Goal: Communication & Community: Connect with others

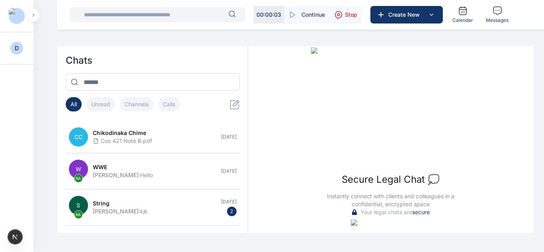
scroll to position [29, 0]
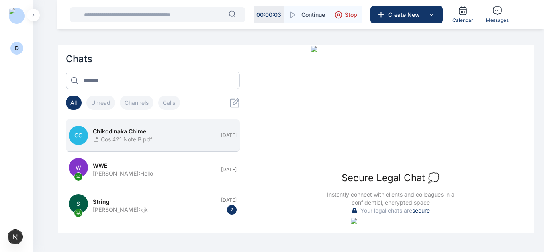
click at [188, 138] on div "Cos 421 Note B.pdf" at bounding box center [154, 139] width 123 height 8
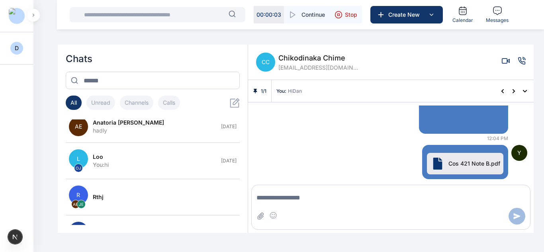
scroll to position [654, 0]
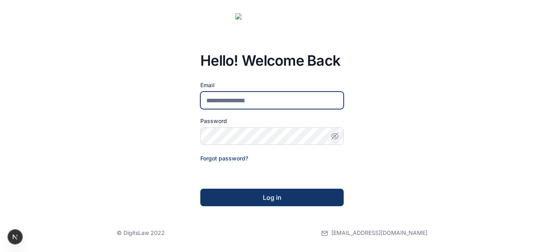
click at [250, 98] on input "email" at bounding box center [271, 101] width 143 height 18
type input "**********"
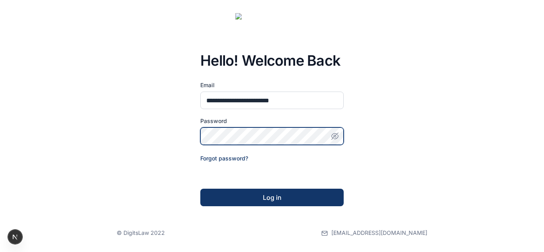
click at [200, 189] on button "Log in" at bounding box center [271, 198] width 143 height 18
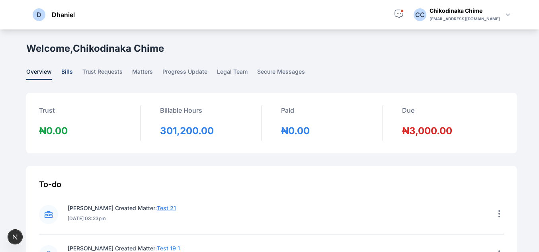
click at [63, 72] on span "bills" at bounding box center [67, 74] width 12 height 12
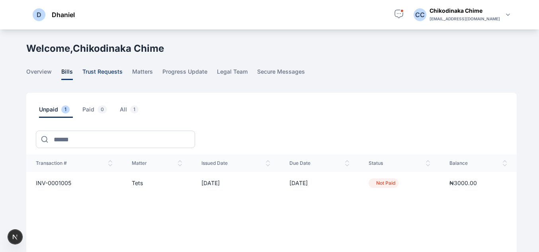
click at [105, 71] on span "trust requests" at bounding box center [102, 74] width 40 height 12
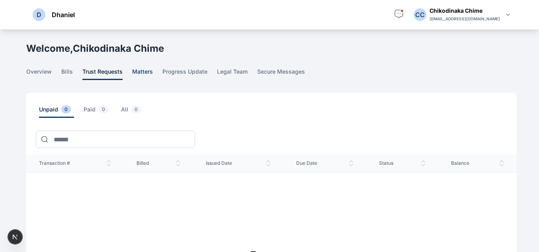
click at [140, 71] on span "matters" at bounding box center [142, 74] width 21 height 12
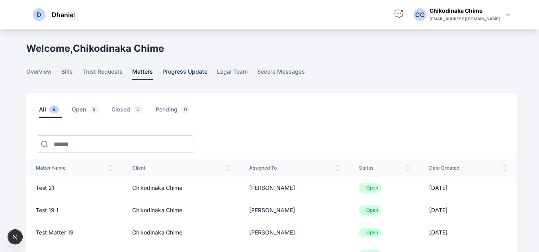
click at [175, 69] on span "progress update" at bounding box center [184, 74] width 45 height 12
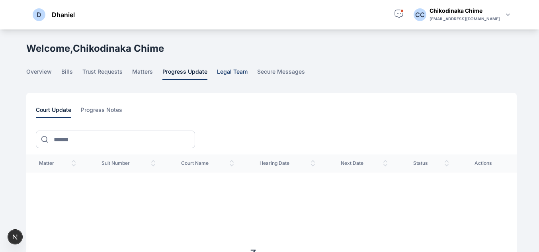
click at [234, 73] on span "legal team" at bounding box center [232, 74] width 31 height 12
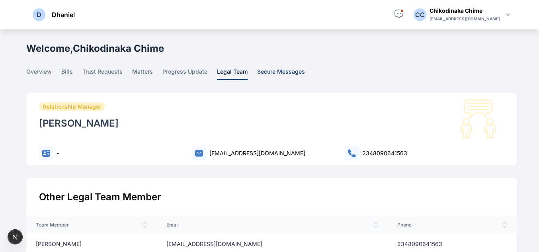
click at [262, 71] on span "secure messages" at bounding box center [281, 74] width 48 height 12
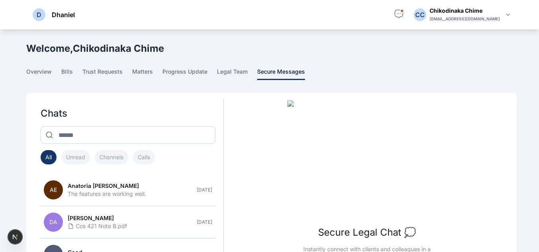
scroll to position [55, 0]
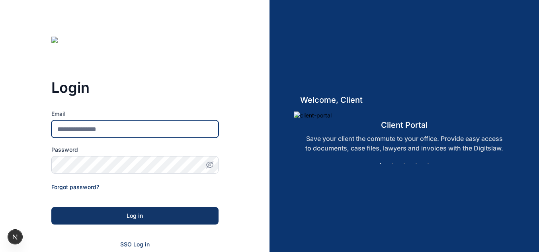
click at [135, 126] on input "Email" at bounding box center [134, 129] width 167 height 18
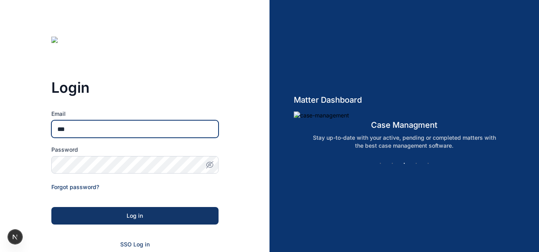
type input "**********"
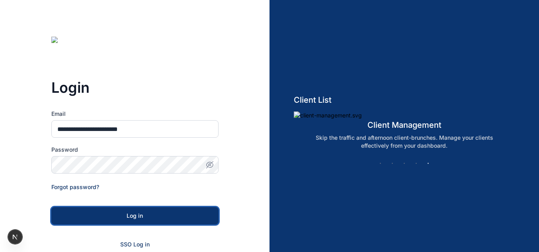
click at [144, 211] on button "Log in" at bounding box center [134, 216] width 167 height 18
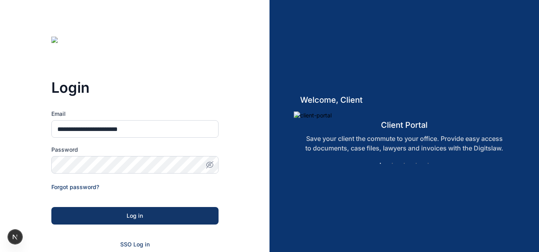
click at [210, 165] on icon "button" at bounding box center [210, 165] width 2 height 2
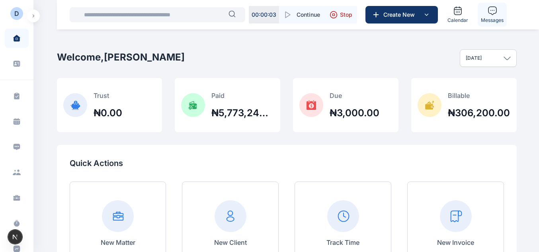
click at [497, 17] on span "Messages" at bounding box center [492, 20] width 23 height 6
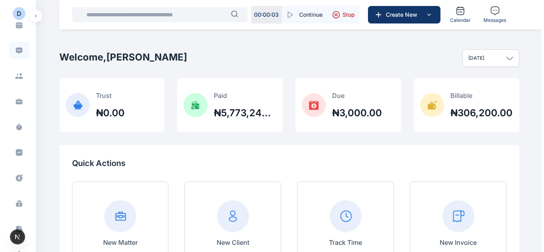
scroll to position [97, 0]
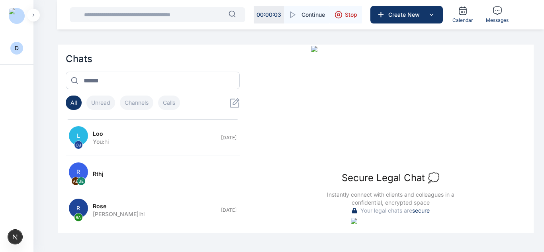
scroll to position [246, 0]
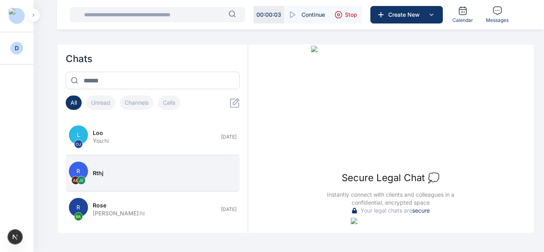
click at [130, 167] on button "R AE JE rthj" at bounding box center [153, 173] width 174 height 36
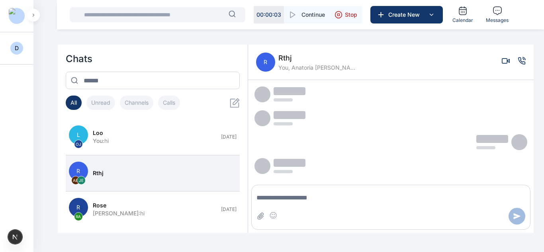
click at [310, 64] on span "You, Anatoria Eddie, John Elsa" at bounding box center [318, 68] width 80 height 8
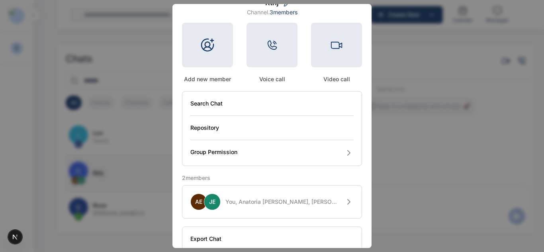
scroll to position [0, 0]
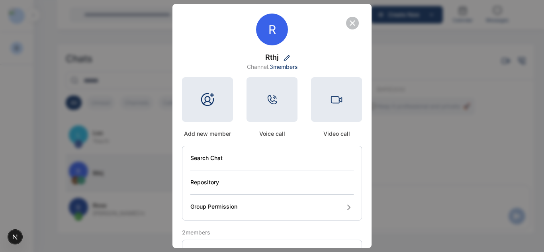
click at [352, 19] on icon "button" at bounding box center [353, 23] width 10 height 10
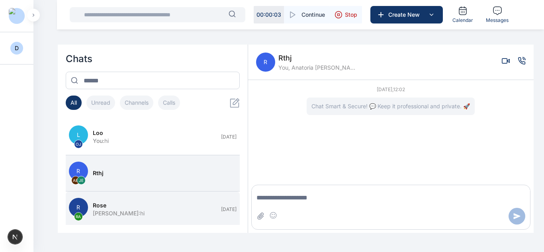
click at [120, 201] on button "R RA Rose Roseline Aguda : hi May 26" at bounding box center [153, 210] width 174 height 36
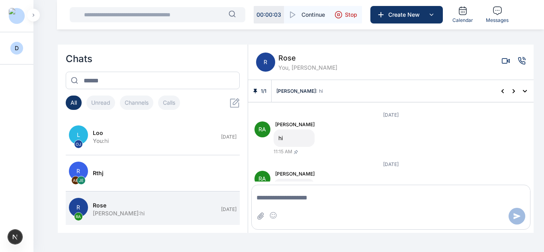
scroll to position [35, 0]
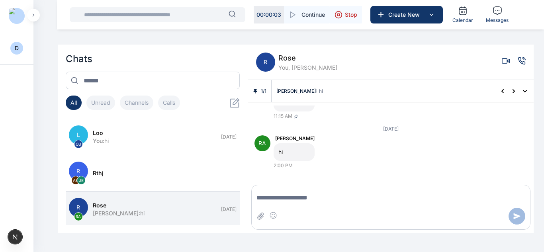
click at [277, 64] on div "R Rose You, Roseline Aguda" at bounding box center [296, 62] width 81 height 19
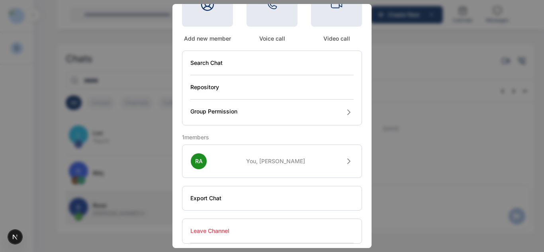
scroll to position [100, 0]
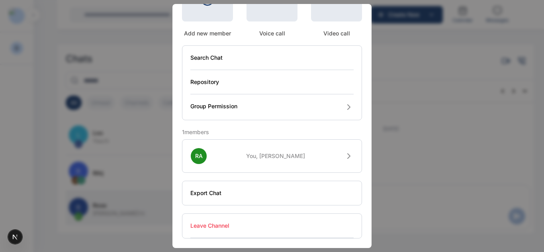
click at [363, 139] on div "R Rose Channel. 2 members Add new member Voice call Video call Search Chat Repo…" at bounding box center [271, 76] width 199 height 344
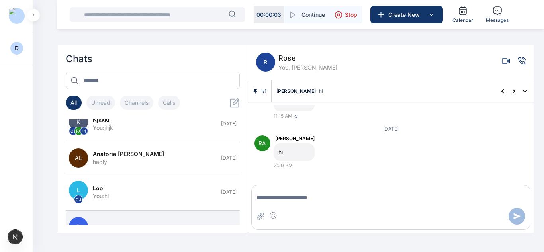
scroll to position [190, 0]
click at [117, 160] on div "hadly" at bounding box center [154, 163] width 123 height 8
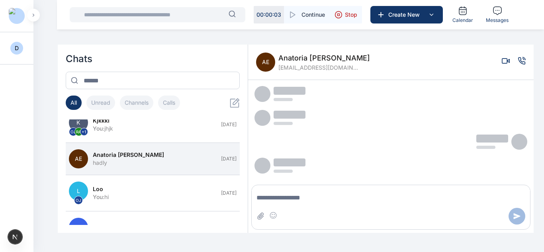
click at [282, 68] on span "[EMAIL_ADDRESS][DOMAIN_NAME]" at bounding box center [318, 68] width 80 height 8
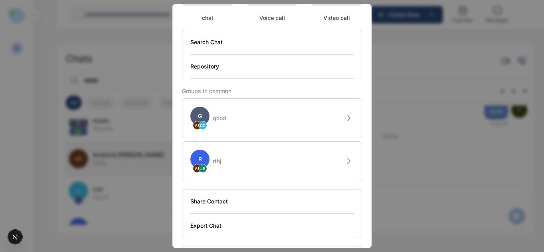
scroll to position [149, 0]
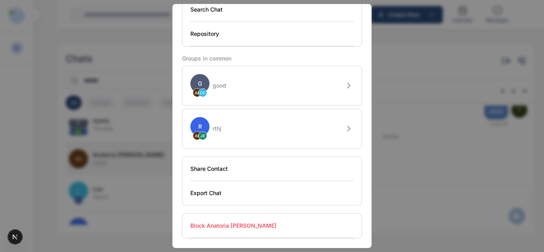
click at [233, 225] on button "Block Anatoria Eddie" at bounding box center [271, 226] width 163 height 24
click at [209, 195] on button "Export Chat" at bounding box center [271, 193] width 163 height 24
click at [207, 168] on button "Share Contact" at bounding box center [271, 169] width 163 height 24
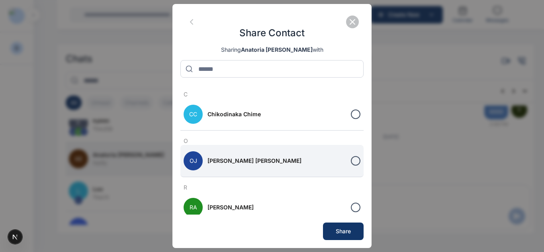
scroll to position [0, 0]
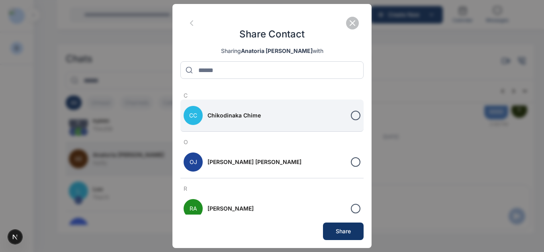
click at [345, 112] on button "CC Chikodinaka Chime" at bounding box center [271, 116] width 183 height 32
click at [341, 232] on div "Share" at bounding box center [343, 231] width 15 height 8
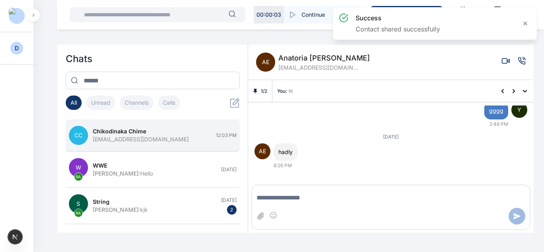
click at [124, 140] on div "[EMAIL_ADDRESS][DOMAIN_NAME]" at bounding box center [152, 139] width 118 height 8
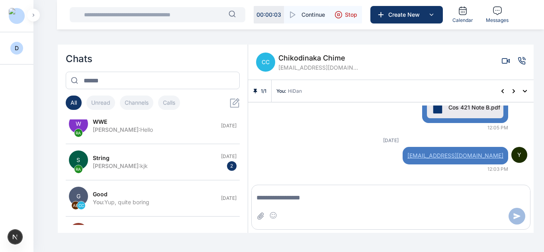
scroll to position [48, 0]
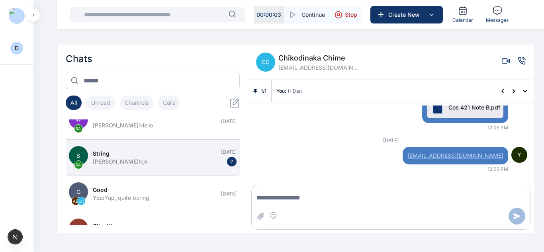
click at [191, 160] on div "Roseline Aguda : kjk" at bounding box center [154, 162] width 123 height 8
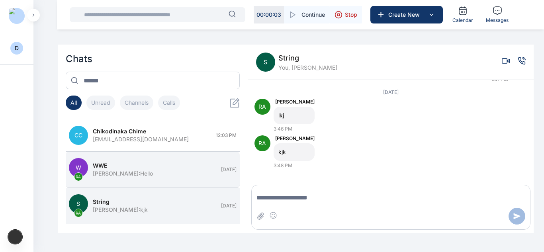
scroll to position [0, 0]
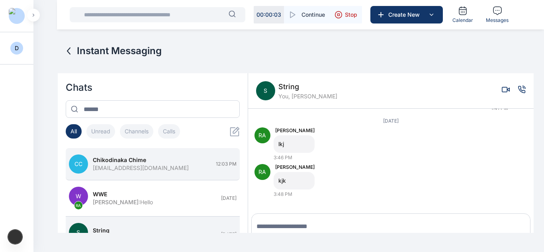
click at [123, 162] on span "Chikodinaka Chime" at bounding box center [119, 160] width 53 height 8
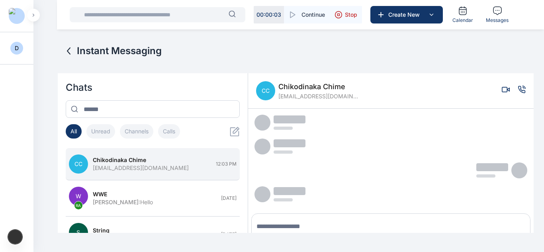
scroll to position [0, 0]
click at [286, 86] on span "Chikodinaka Chime" at bounding box center [318, 86] width 80 height 11
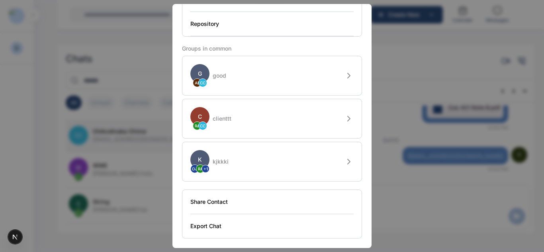
scroll to position [80, 0]
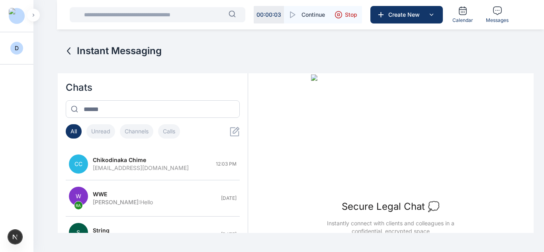
scroll to position [29, 0]
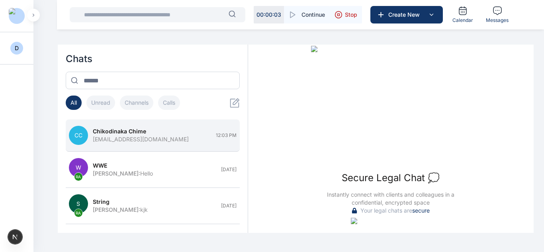
click at [184, 143] on div "[EMAIL_ADDRESS][DOMAIN_NAME]" at bounding box center [152, 139] width 118 height 8
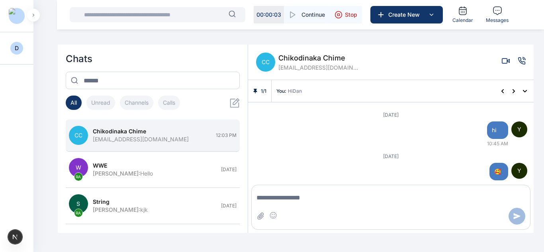
scroll to position [695, 0]
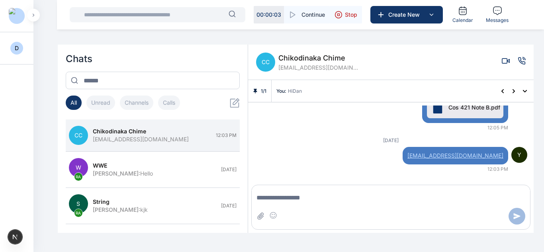
click at [307, 59] on span "Chikodinaka Chime" at bounding box center [318, 58] width 80 height 11
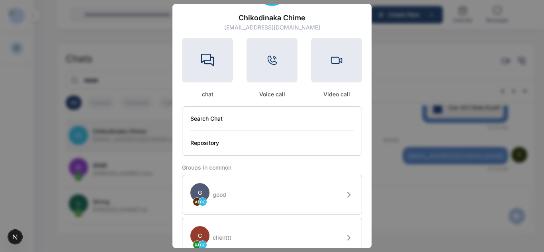
scroll to position [0, 0]
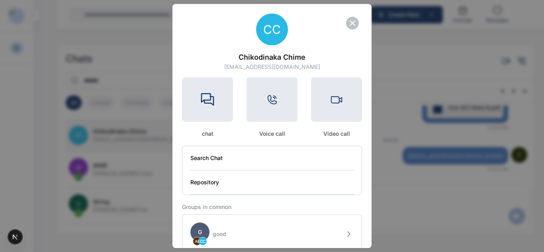
click at [350, 23] on icon "button" at bounding box center [352, 23] width 5 height 5
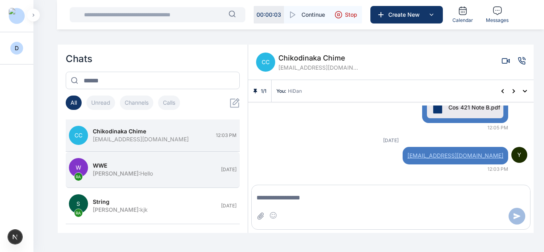
click at [193, 164] on div "WWE" at bounding box center [154, 166] width 123 height 8
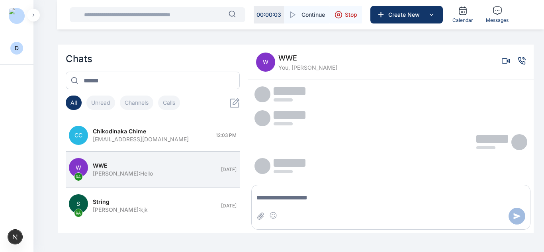
click at [271, 65] on span "W" at bounding box center [265, 62] width 19 height 19
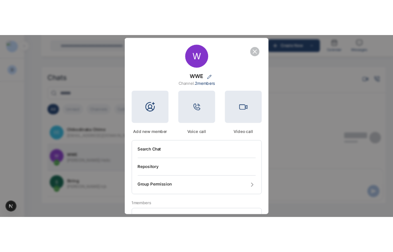
scroll to position [100, 0]
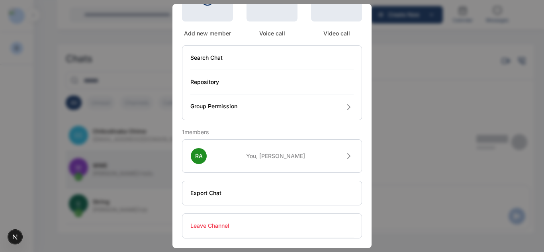
click at [217, 228] on button "Leave Channel" at bounding box center [271, 226] width 163 height 24
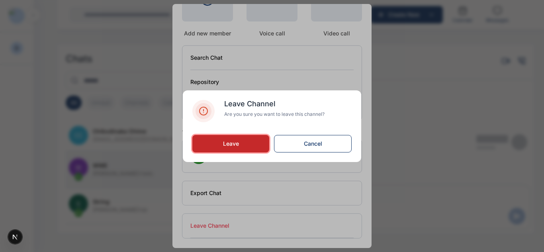
click at [234, 142] on span "Leave" at bounding box center [231, 143] width 16 height 7
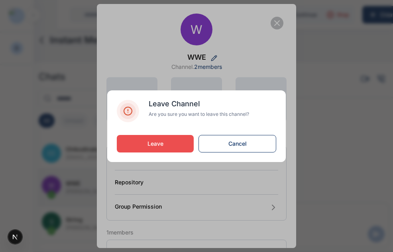
scroll to position [12, 0]
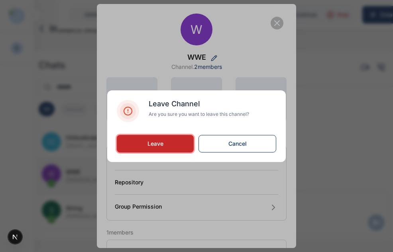
click at [158, 142] on span "Leave" at bounding box center [155, 143] width 16 height 7
click at [160, 141] on span "Leave" at bounding box center [155, 143] width 16 height 7
click at [139, 146] on button "Leave" at bounding box center [155, 144] width 77 height 18
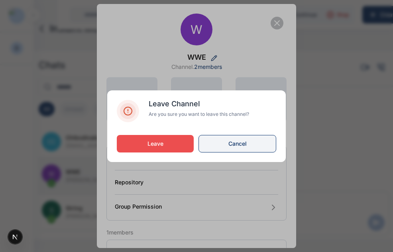
click at [245, 142] on button "Cancel" at bounding box center [237, 144] width 78 height 18
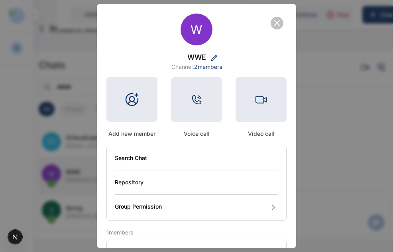
drag, startPoint x: 267, startPoint y: 29, endPoint x: 270, endPoint y: 25, distance: 5.2
click at [270, 25] on div "W WWE Channel. 2 members Add new member Voice call Video call Search Chat Repos…" at bounding box center [196, 176] width 199 height 344
click at [274, 25] on icon "button" at bounding box center [276, 23] width 5 height 5
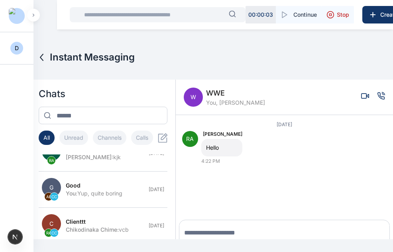
scroll to position [97, 0]
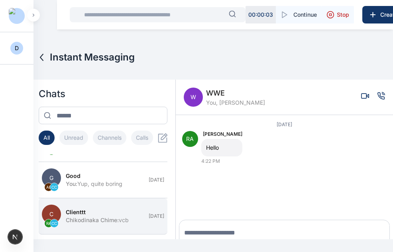
click at [86, 211] on div "clienttt" at bounding box center [105, 212] width 78 height 8
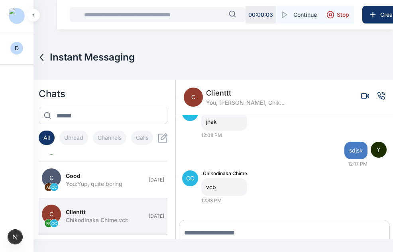
scroll to position [29, 0]
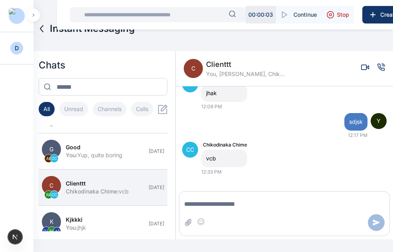
click at [216, 64] on span "clienttt" at bounding box center [246, 64] width 80 height 11
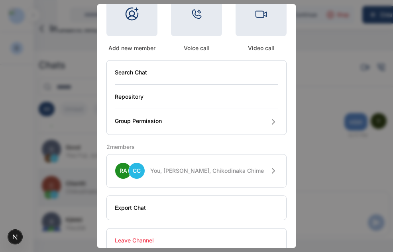
scroll to position [97, 0]
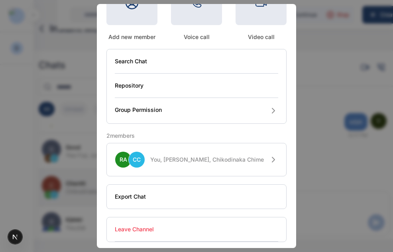
click at [232, 165] on button "RA CC You, Roseline Aguda, Chikodinaka Chime" at bounding box center [196, 159] width 180 height 33
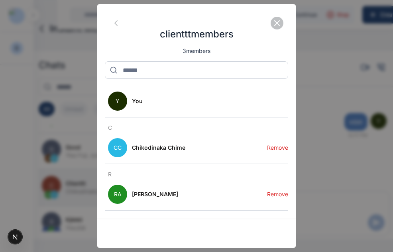
click at [284, 145] on button "Remove" at bounding box center [277, 148] width 21 height 32
click at [276, 149] on button "Remove" at bounding box center [277, 148] width 21 height 32
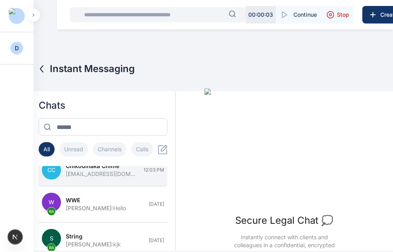
scroll to position [11, 0]
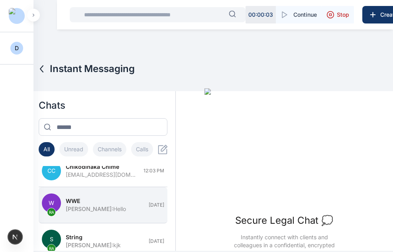
click at [84, 201] on div "WWE" at bounding box center [105, 201] width 78 height 8
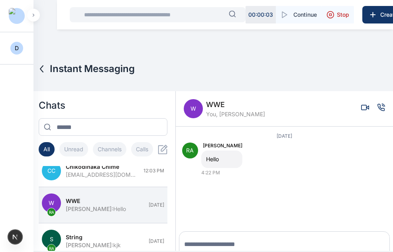
scroll to position [12, 0]
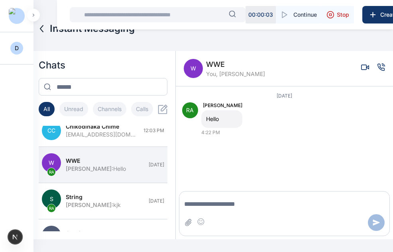
click at [225, 64] on span "WWE" at bounding box center [235, 64] width 59 height 11
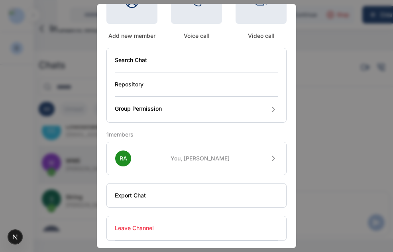
scroll to position [98, 0]
click at [221, 157] on span "You, Roseline Aguda" at bounding box center [199, 159] width 59 height 8
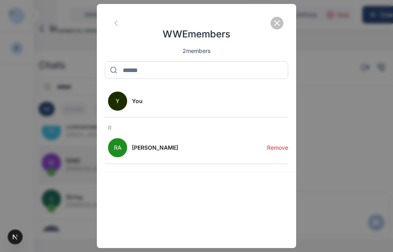
click at [272, 149] on button "Remove" at bounding box center [277, 148] width 21 height 32
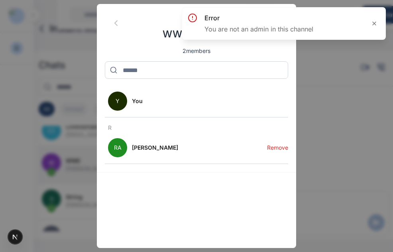
click at [115, 24] on icon "button" at bounding box center [116, 23] width 2 height 5
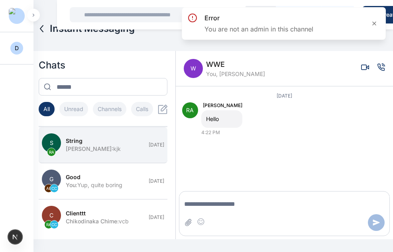
scroll to position [68, 0]
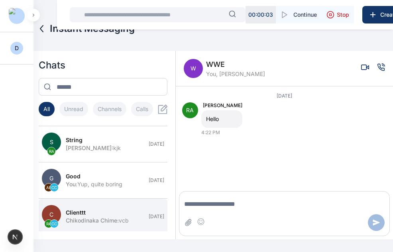
click at [83, 222] on span "Chikodinaka Chime :" at bounding box center [92, 220] width 53 height 7
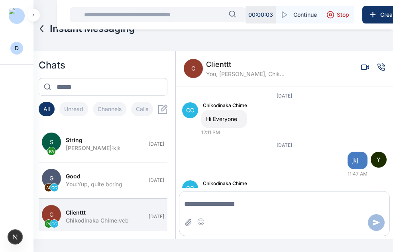
scroll to position [104, 0]
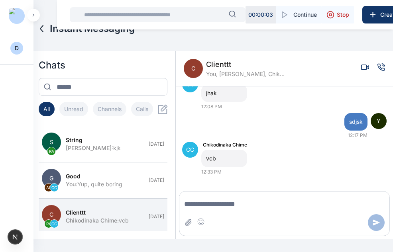
click at [212, 73] on span "You, Roseline Aguda, Chikodinaka Chime" at bounding box center [246, 74] width 80 height 8
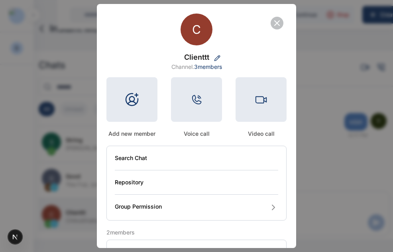
scroll to position [100, 0]
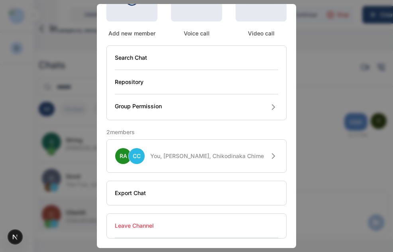
click at [236, 158] on span "You, Roseline Aguda, Chikodinaka Chime" at bounding box center [207, 156] width 114 height 8
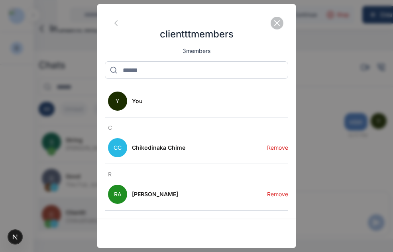
click at [278, 152] on button "Remove" at bounding box center [277, 148] width 21 height 32
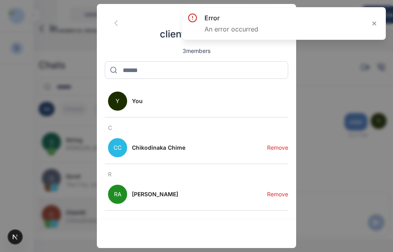
click at [285, 193] on button "Remove" at bounding box center [277, 194] width 21 height 32
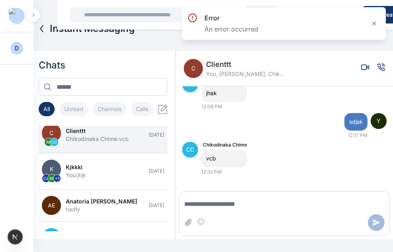
scroll to position [150, 0]
click at [96, 184] on button "K OJ RA + 1 kjkkki You : jhjk Aug 20" at bounding box center [103, 171] width 128 height 36
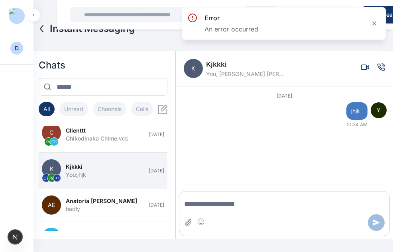
click at [210, 70] on span "You, Oluseyi Jonah, Roseline Aguda, Chikodinaka Chime" at bounding box center [246, 74] width 80 height 8
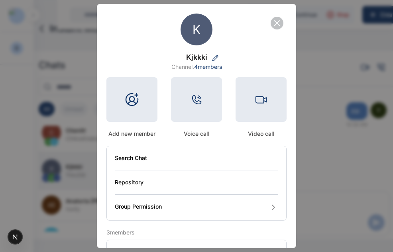
click at [182, 200] on button "Group Permission" at bounding box center [196, 207] width 163 height 25
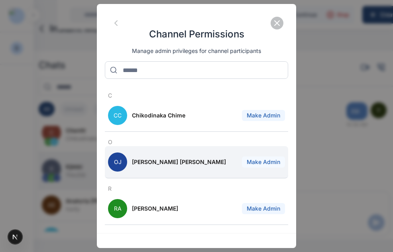
click at [266, 164] on button "Make Admin" at bounding box center [263, 162] width 43 height 11
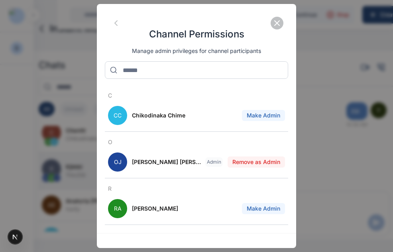
click at [117, 25] on icon "button" at bounding box center [116, 23] width 2 height 5
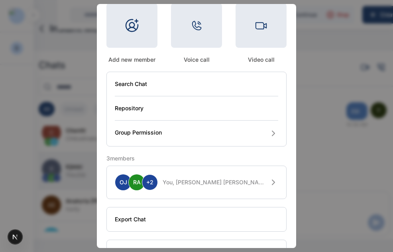
scroll to position [85, 0]
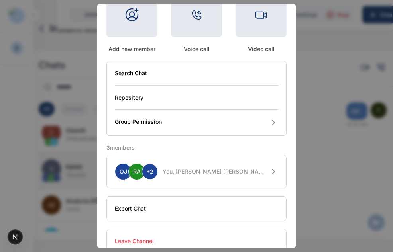
click at [191, 166] on button "OJ RA + 2 You, Oluseyi Jonah, Roseline Aguda, Chikodinaka Chime" at bounding box center [196, 171] width 180 height 33
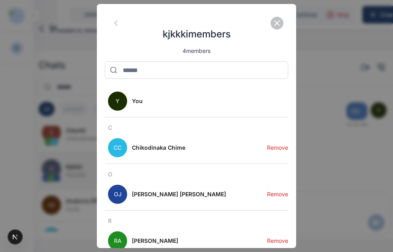
click at [276, 146] on button "Remove" at bounding box center [277, 148] width 21 height 32
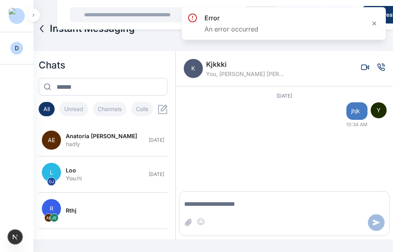
scroll to position [216, 0]
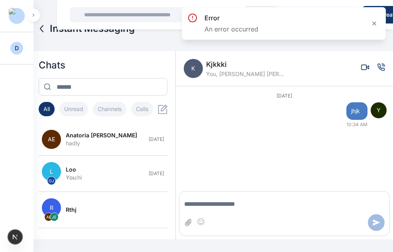
click at [117, 166] on div "Loo" at bounding box center [105, 170] width 78 height 8
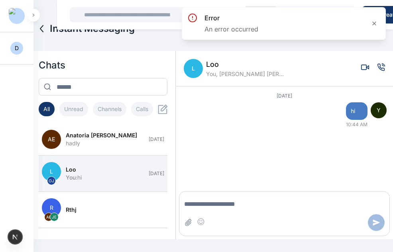
click at [215, 76] on span "You, Oluseyi Jonah" at bounding box center [246, 74] width 80 height 8
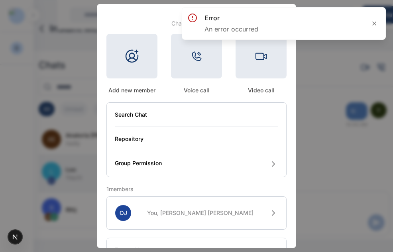
scroll to position [47, 0]
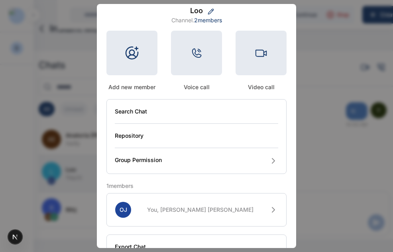
click at [233, 165] on button "Group Permission" at bounding box center [196, 160] width 163 height 25
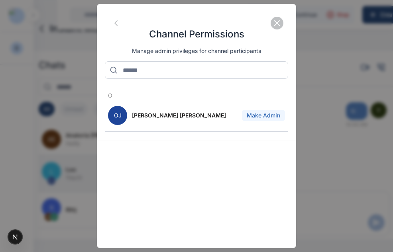
click at [115, 26] on icon "button" at bounding box center [116, 23] width 10 height 10
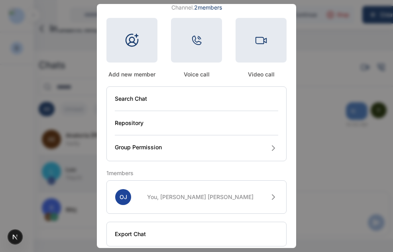
scroll to position [60, 0]
click at [174, 203] on button "OJ You, Oluseyi Jonah" at bounding box center [196, 196] width 180 height 33
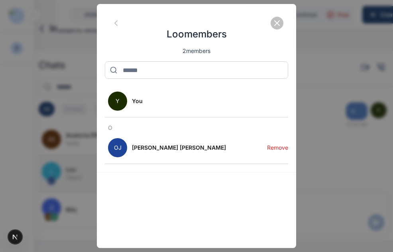
click at [286, 149] on button "Remove" at bounding box center [277, 148] width 21 height 32
click at [276, 142] on button "Remove" at bounding box center [277, 148] width 21 height 32
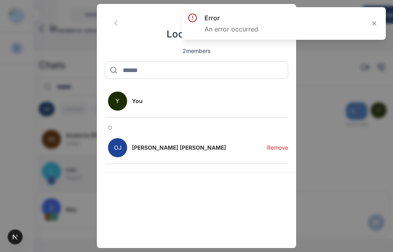
click at [117, 19] on icon "button" at bounding box center [116, 23] width 10 height 10
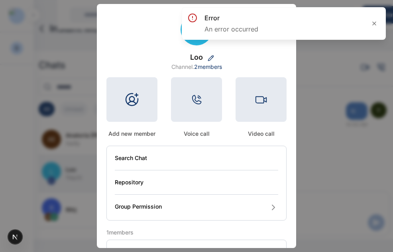
scroll to position [100, 0]
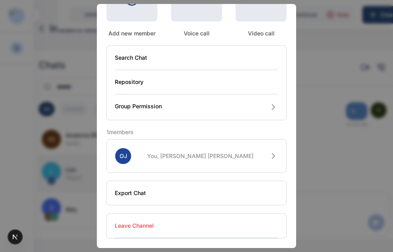
click at [168, 214] on button "Leave Channel" at bounding box center [196, 226] width 163 height 24
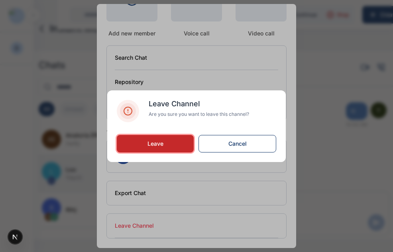
click at [157, 145] on span "Leave" at bounding box center [155, 143] width 16 height 7
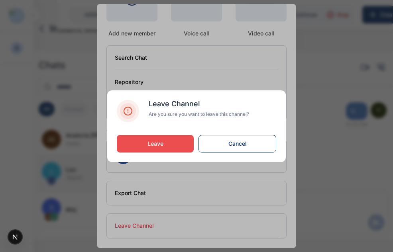
click at [314, 141] on button "button" at bounding box center [196, 126] width 393 height 252
click at [229, 154] on div "Leave Channel Are you sure you want to leave this channel? Leave Cancel" at bounding box center [196, 126] width 178 height 72
click at [230, 148] on button "Cancel" at bounding box center [237, 144] width 78 height 18
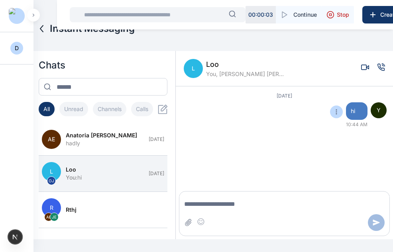
click at [346, 117] on div "hi" at bounding box center [357, 111] width 22 height 18
click at [333, 109] on icon at bounding box center [336, 112] width 6 height 6
click at [323, 123] on button "Pin" at bounding box center [322, 127] width 39 height 14
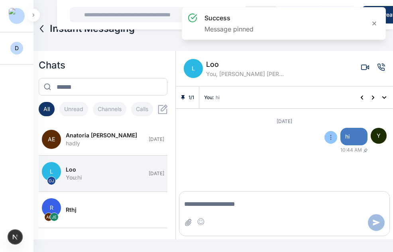
click at [328, 134] on button at bounding box center [330, 137] width 13 height 13
click at [321, 151] on span "Unpin" at bounding box center [321, 153] width 15 height 8
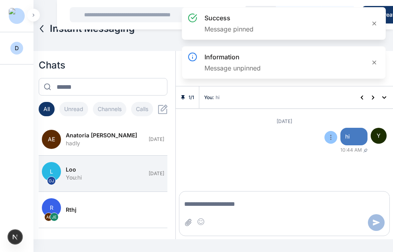
click at [329, 136] on button at bounding box center [330, 137] width 13 height 13
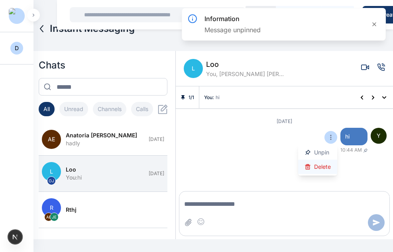
click at [316, 168] on span "Delete" at bounding box center [322, 167] width 17 height 8
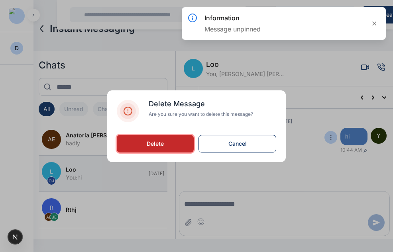
click at [169, 145] on button "Delete" at bounding box center [155, 144] width 77 height 18
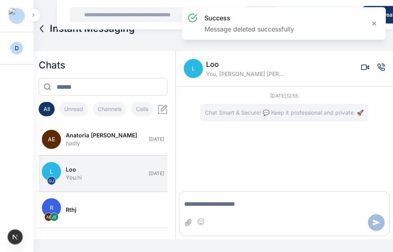
click at [206, 61] on span "Loo" at bounding box center [246, 64] width 80 height 11
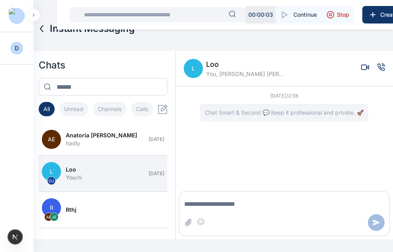
click at [200, 70] on span "L" at bounding box center [193, 68] width 19 height 19
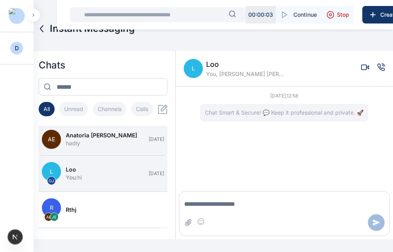
click at [114, 145] on div "hadly" at bounding box center [105, 143] width 78 height 8
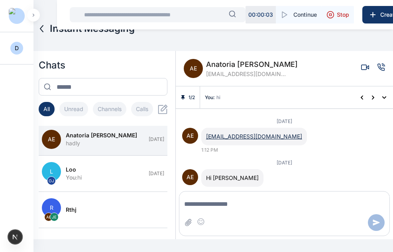
click at [233, 68] on span "Anatoria [PERSON_NAME]" at bounding box center [252, 64] width 92 height 11
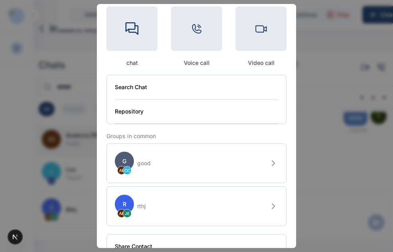
scroll to position [71, 0]
click at [226, 154] on button "G AE CC good" at bounding box center [196, 163] width 180 height 40
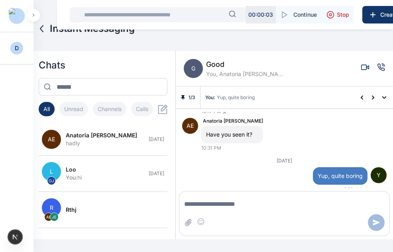
scroll to position [234, 0]
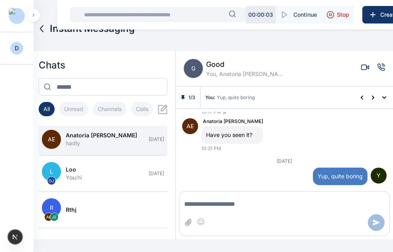
click at [108, 136] on div "Anatoria [PERSON_NAME]" at bounding box center [105, 135] width 78 height 8
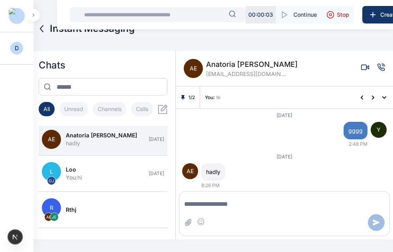
scroll to position [357, 0]
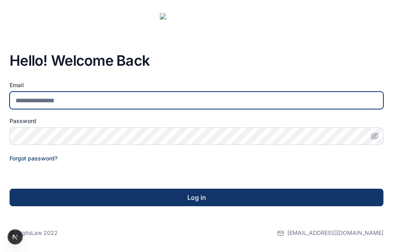
click at [64, 103] on input "email" at bounding box center [197, 101] width 374 height 18
type input "**********"
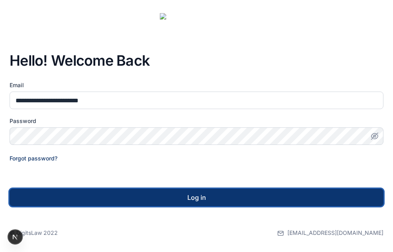
click at [127, 190] on button "Log in" at bounding box center [197, 198] width 374 height 18
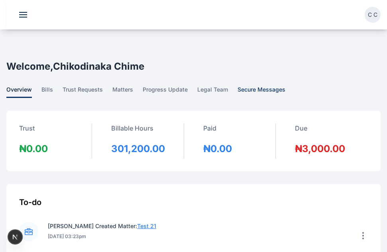
click at [258, 88] on span "secure messages" at bounding box center [261, 92] width 48 height 12
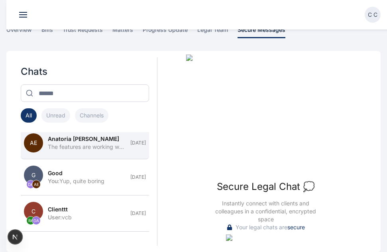
scroll to position [38, 0]
click at [73, 153] on button "AE Anatoria [PERSON_NAME] The features are working well. [DATE]" at bounding box center [85, 143] width 128 height 32
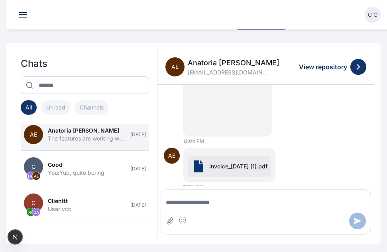
scroll to position [224, 0]
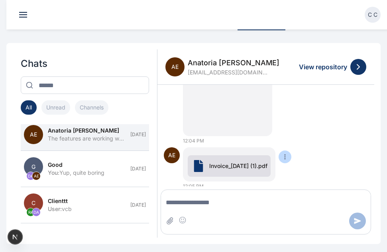
click at [224, 155] on div "Invoice_[DATE] (1).pdf" at bounding box center [229, 166] width 83 height 22
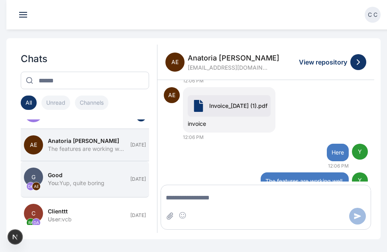
scroll to position [0, 0]
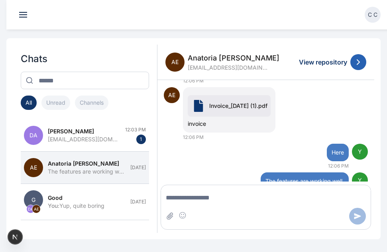
click at [359, 59] on icon at bounding box center [358, 62] width 10 height 10
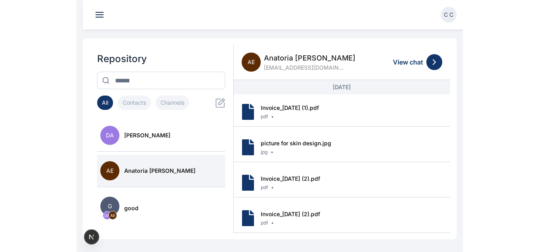
scroll to position [55, 0]
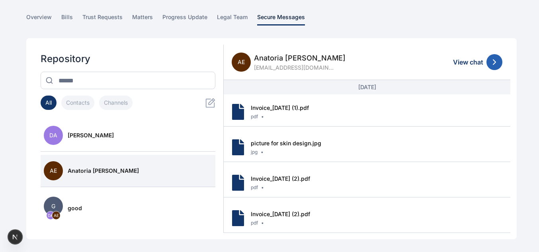
click at [392, 57] on icon at bounding box center [495, 62] width 10 height 10
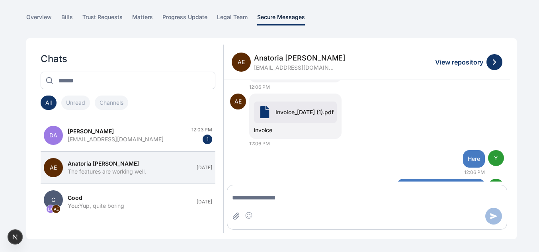
scroll to position [399, 0]
